Goal: Check status: Check status

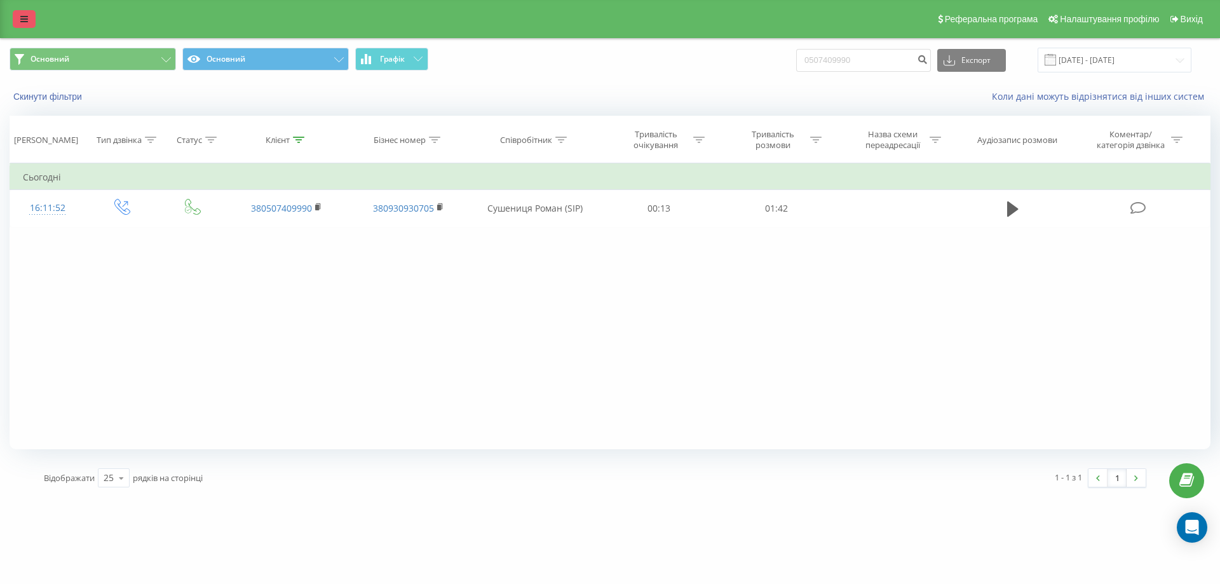
click at [20, 10] on div "Реферальна програма Налаштування профілю Вихід" at bounding box center [610, 19] width 1220 height 38
click at [20, 20] on link at bounding box center [24, 19] width 23 height 18
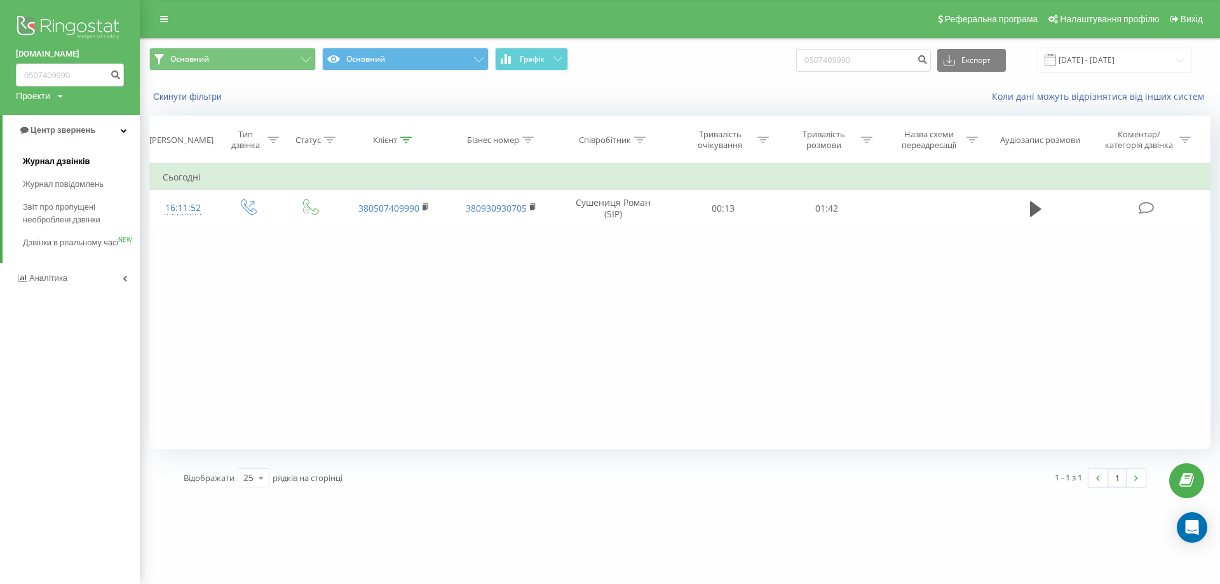
click at [72, 159] on span "Журнал дзвінків" at bounding box center [56, 161] width 67 height 13
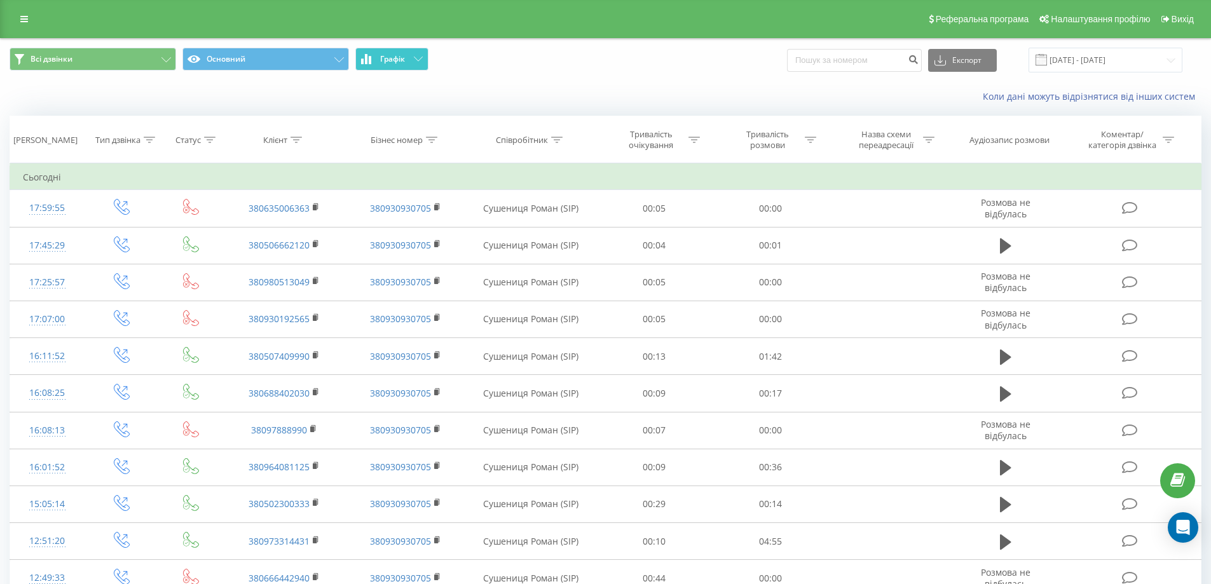
click at [410, 57] on button "Графік" at bounding box center [391, 59] width 73 height 23
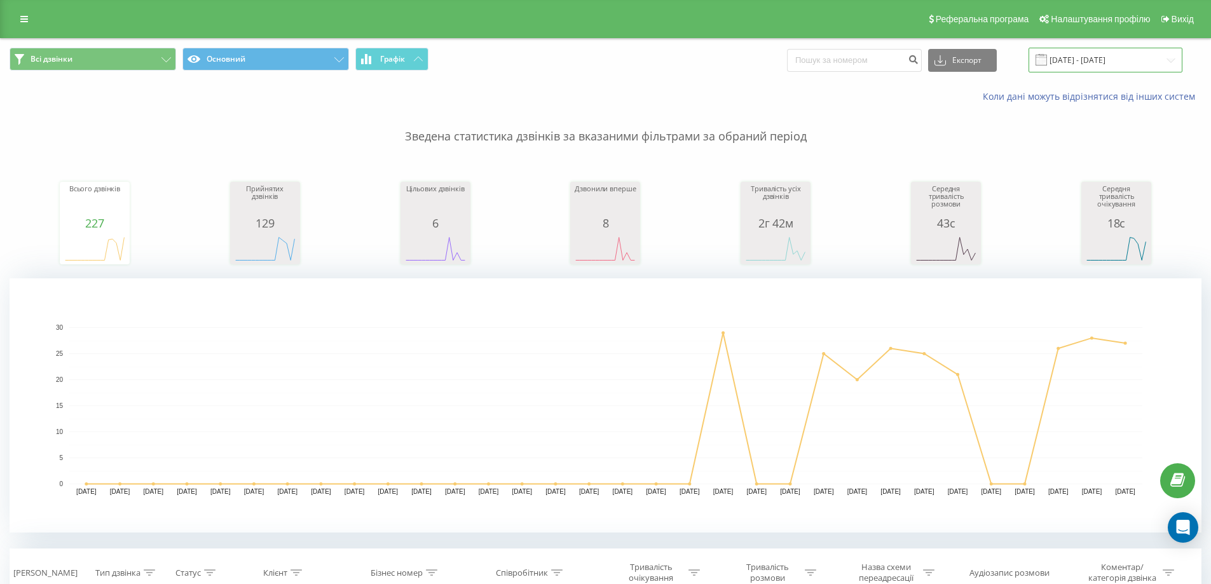
click at [1153, 63] on input "[DATE] - [DATE]" at bounding box center [1105, 60] width 154 height 25
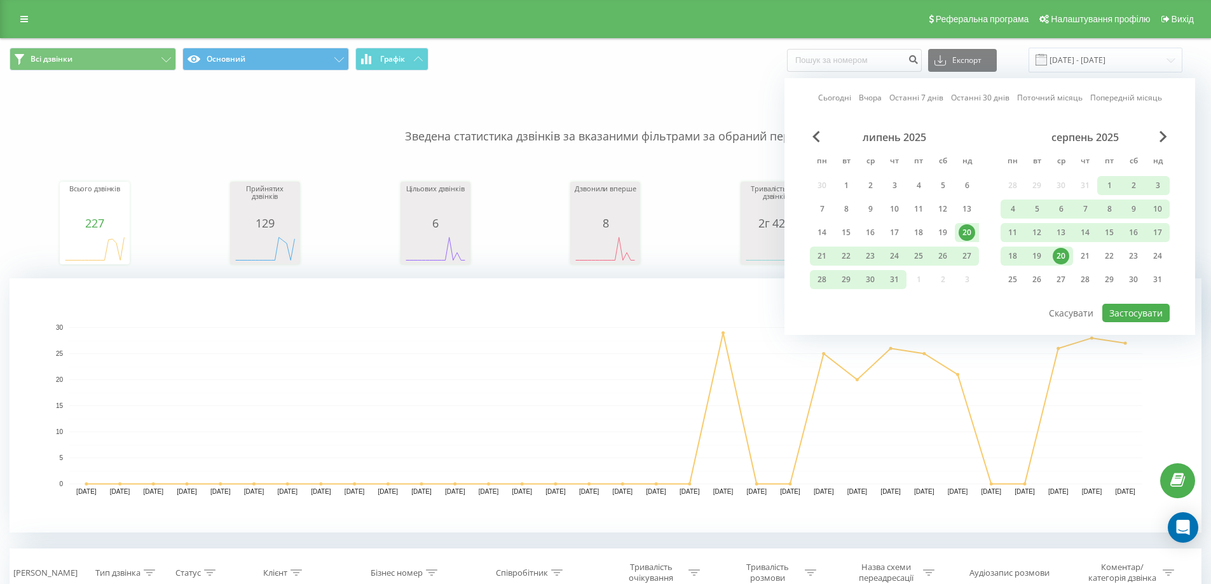
click at [1055, 253] on div "20" at bounding box center [1060, 256] width 17 height 17
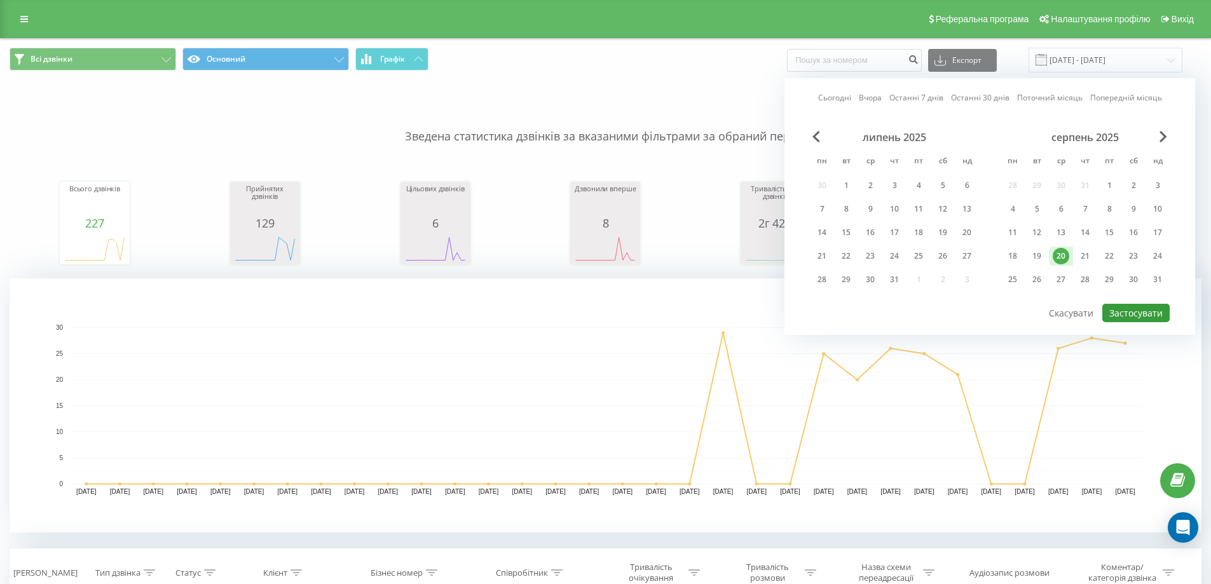
click at [1116, 311] on button "Застосувати" at bounding box center [1135, 313] width 67 height 18
type input "[DATE] - [DATE]"
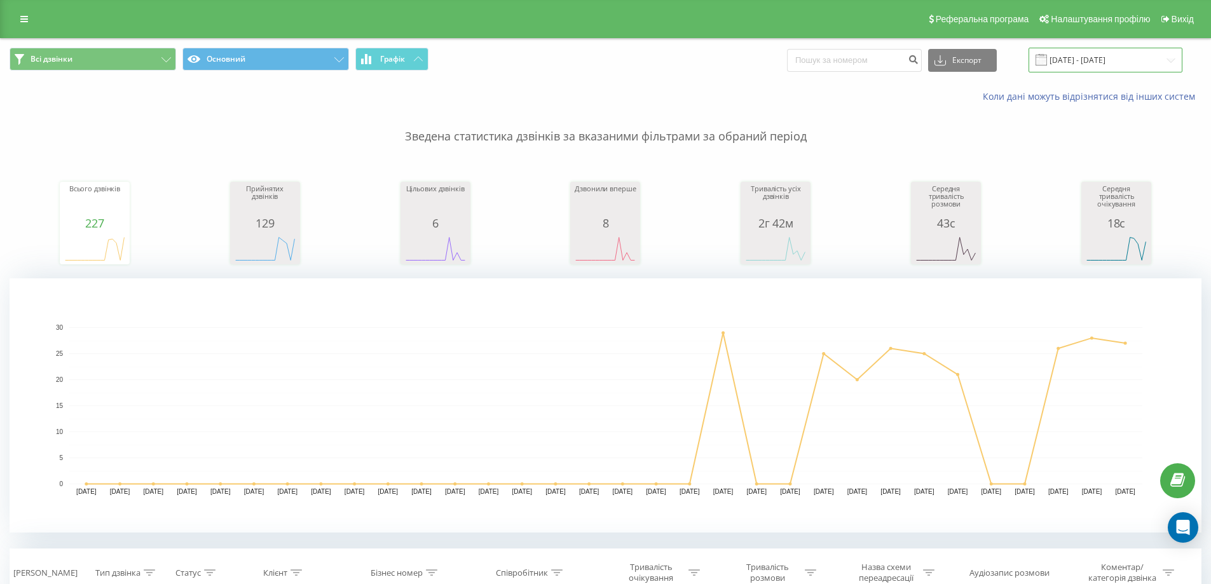
click at [1146, 65] on input "[DATE] - [DATE]" at bounding box center [1105, 60] width 154 height 25
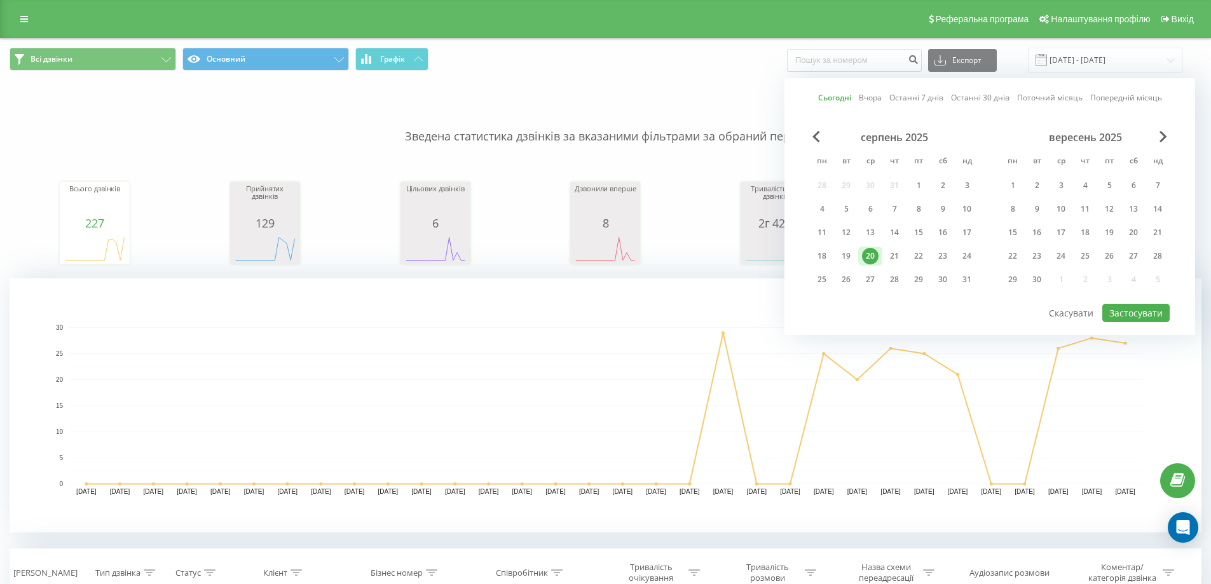
click at [874, 254] on div "20" at bounding box center [870, 256] width 17 height 17
click at [1151, 316] on button "Застосувати" at bounding box center [1135, 313] width 67 height 18
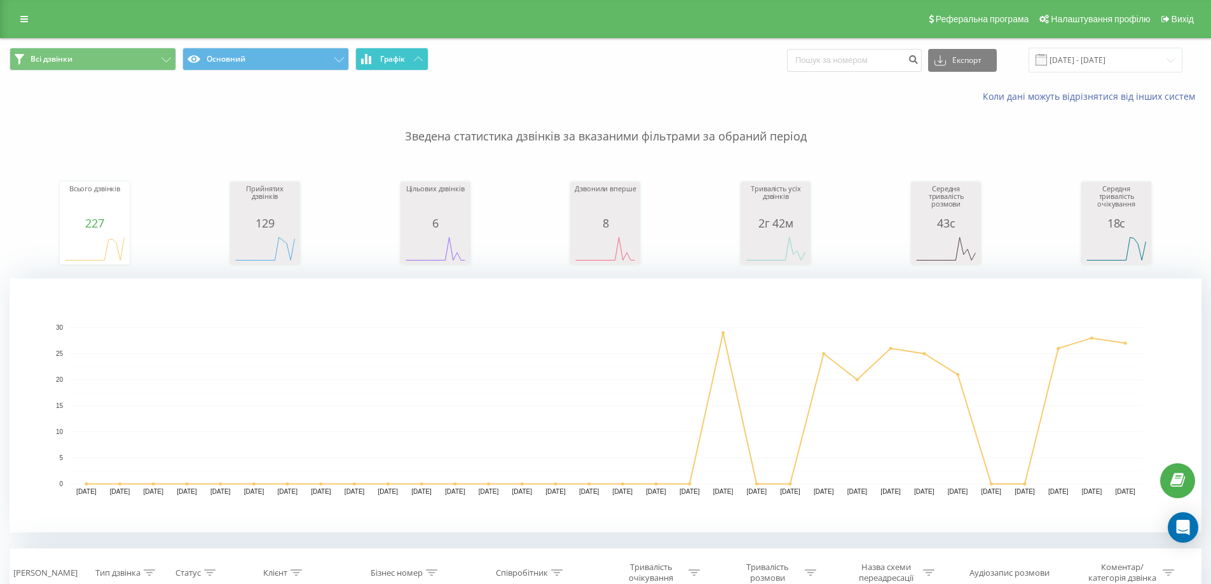
click at [401, 62] on span "Графік" at bounding box center [392, 59] width 25 height 9
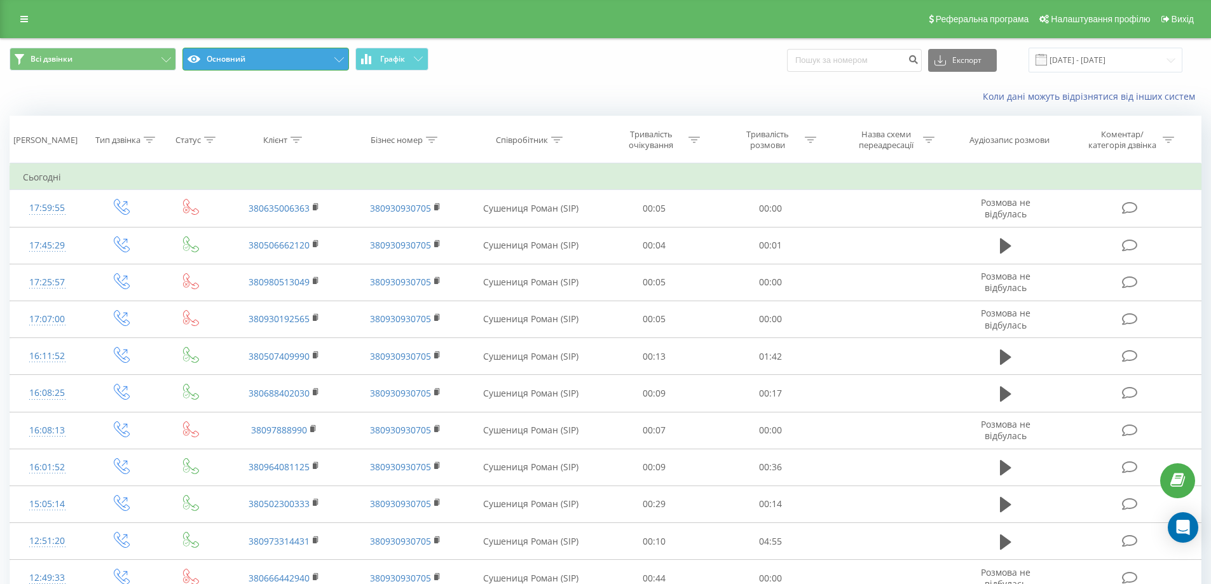
click at [324, 60] on button "Основний" at bounding box center [265, 59] width 166 height 23
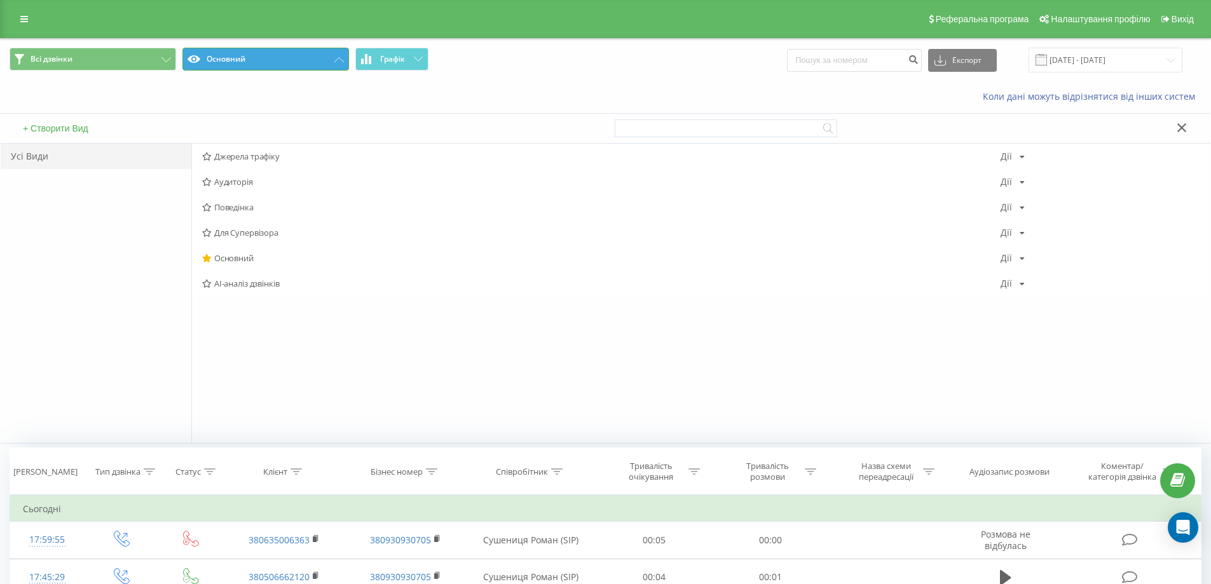
click at [329, 58] on button "Основний" at bounding box center [265, 59] width 166 height 23
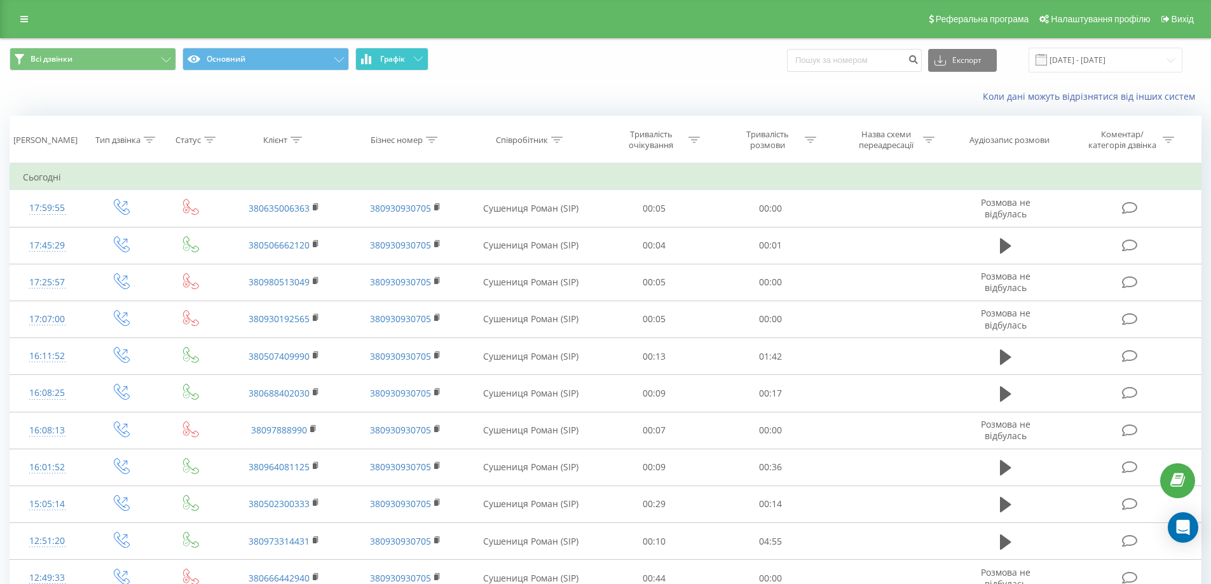
click at [409, 48] on button "Графік" at bounding box center [391, 59] width 73 height 23
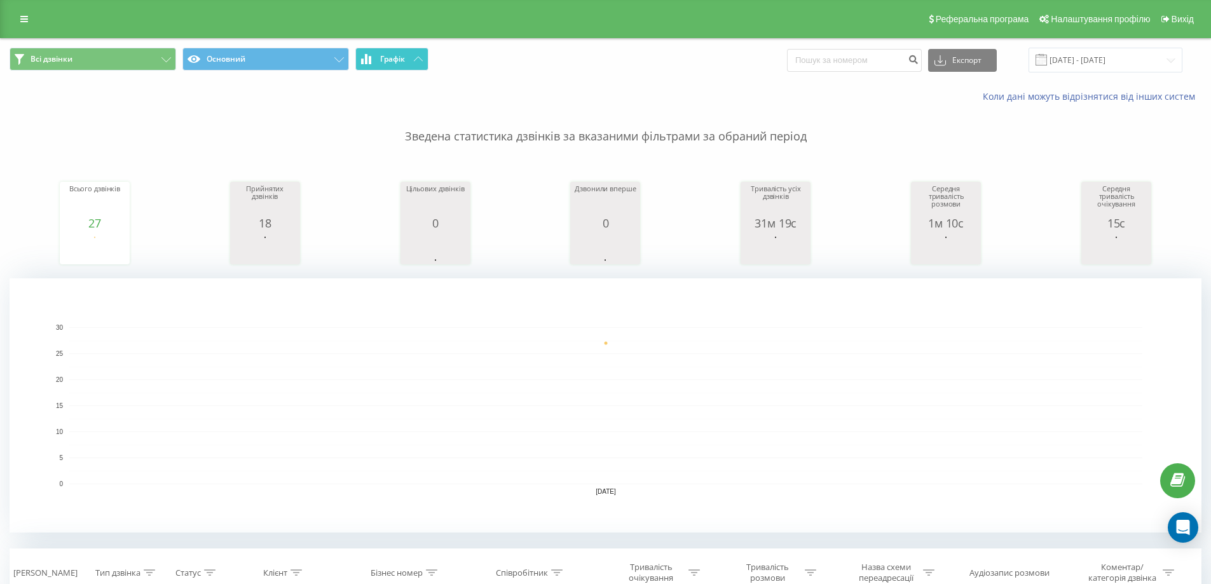
click at [409, 52] on button "Графік" at bounding box center [391, 59] width 73 height 23
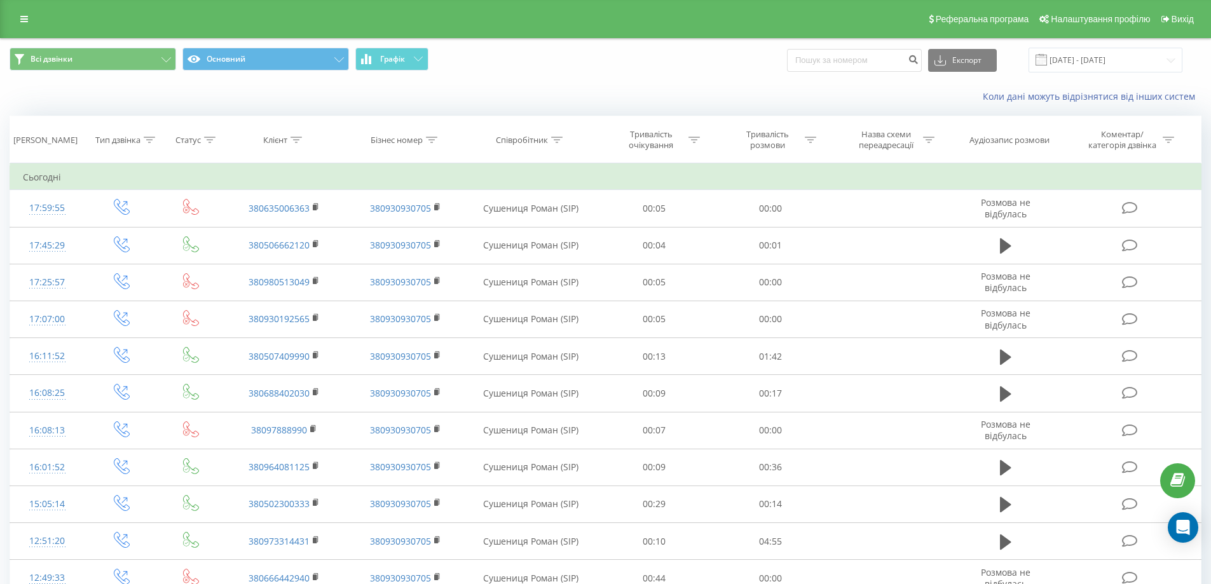
drag, startPoint x: 1208, startPoint y: 72, endPoint x: 1212, endPoint y: 77, distance: 6.8
click at [1211, 77] on html "[DOMAIN_NAME] Проекти [DOMAIN_NAME] Центр звернень Журнал дзвінків Журнал повід…" at bounding box center [605, 292] width 1211 height 584
